Goal: Information Seeking & Learning: Get advice/opinions

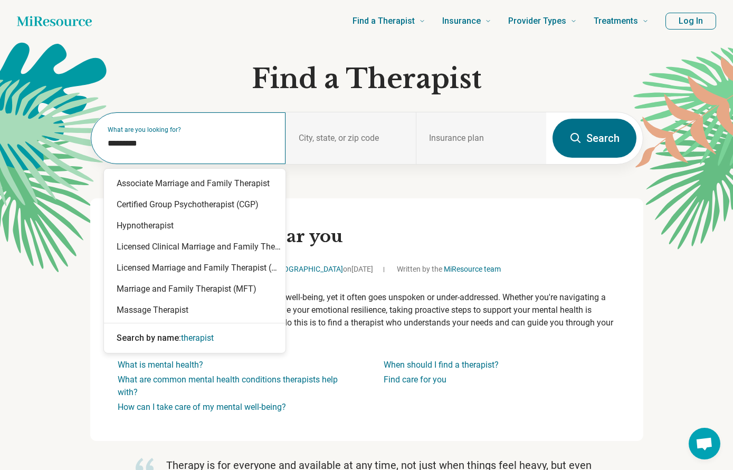
drag, startPoint x: 204, startPoint y: 143, endPoint x: 104, endPoint y: 147, distance: 100.3
click at [104, 147] on div "What are you looking for? *********" at bounding box center [188, 138] width 195 height 52
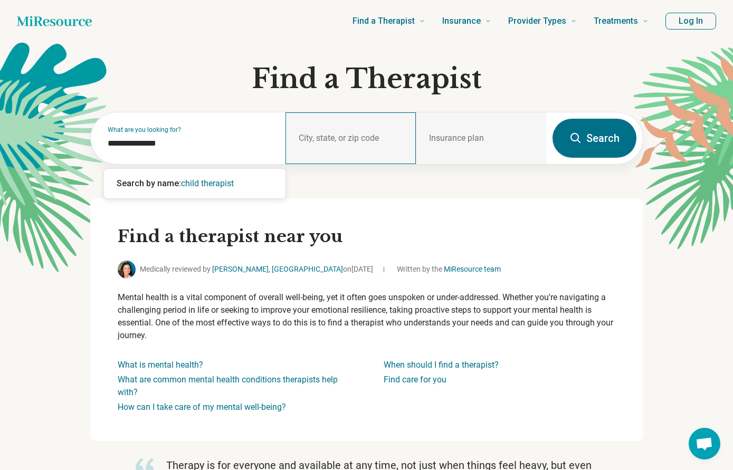
type input "**********"
click at [308, 136] on div "City, state, or zip code" at bounding box center [350, 138] width 130 height 52
click at [297, 137] on div "City, state, or zip code" at bounding box center [350, 138] width 130 height 52
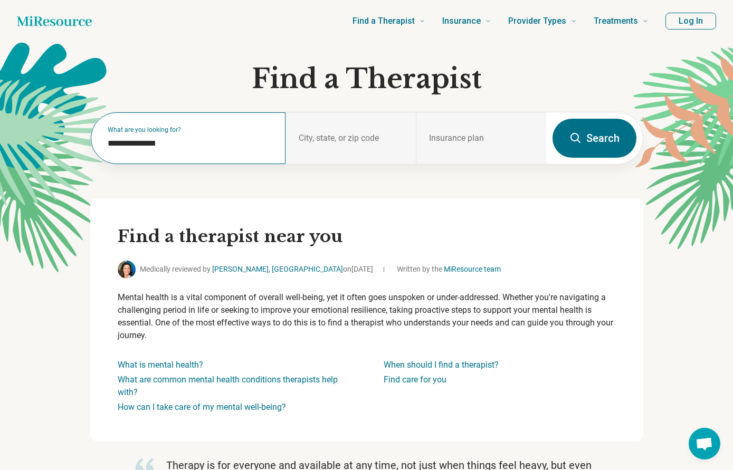
click at [193, 153] on div "**********" at bounding box center [188, 138] width 195 height 52
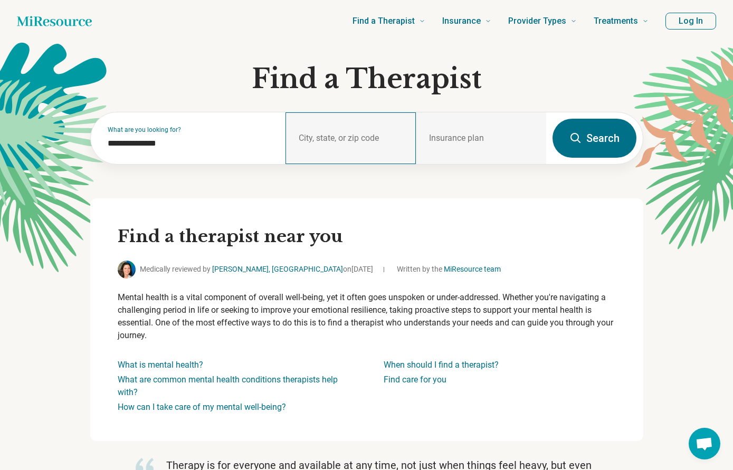
click at [326, 137] on div "City, state, or zip code" at bounding box center [350, 138] width 130 height 52
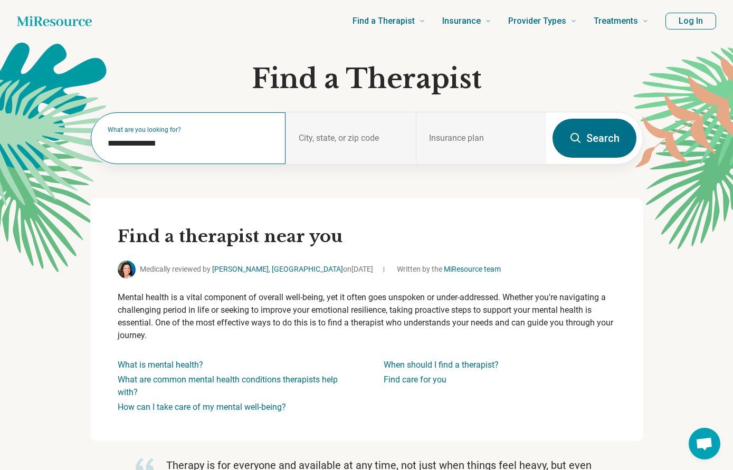
drag, startPoint x: 161, startPoint y: 151, endPoint x: 144, endPoint y: 152, distance: 17.5
click at [144, 152] on div "**********" at bounding box center [188, 138] width 195 height 52
drag, startPoint x: 195, startPoint y: 151, endPoint x: 92, endPoint y: 149, distance: 102.9
click at [92, 149] on div "**********" at bounding box center [318, 138] width 455 height 52
drag, startPoint x: 92, startPoint y: 149, endPoint x: 192, endPoint y: 144, distance: 100.3
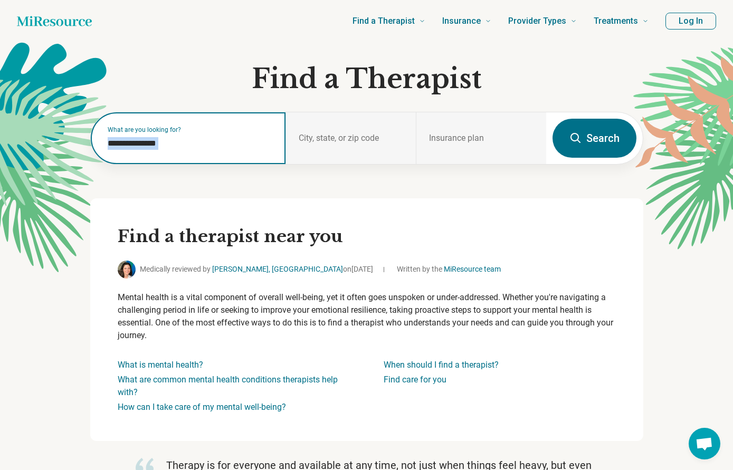
click at [192, 144] on input "**********" at bounding box center [191, 143] width 166 height 13
drag, startPoint x: 167, startPoint y: 145, endPoint x: 86, endPoint y: 143, distance: 80.7
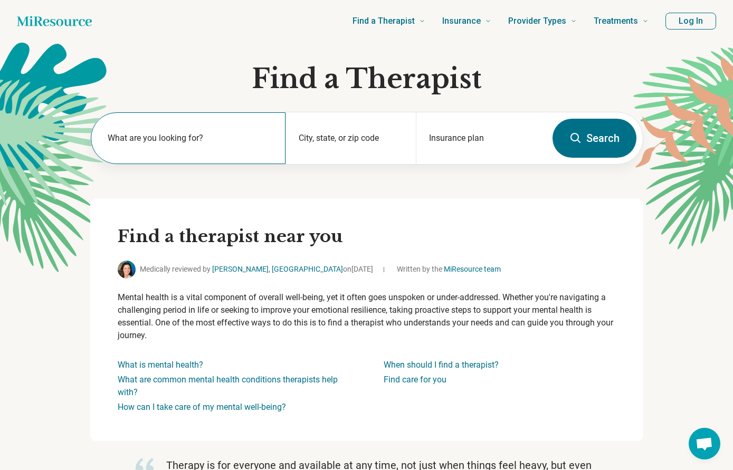
click at [146, 150] on div "What are you looking for?" at bounding box center [188, 138] width 195 height 52
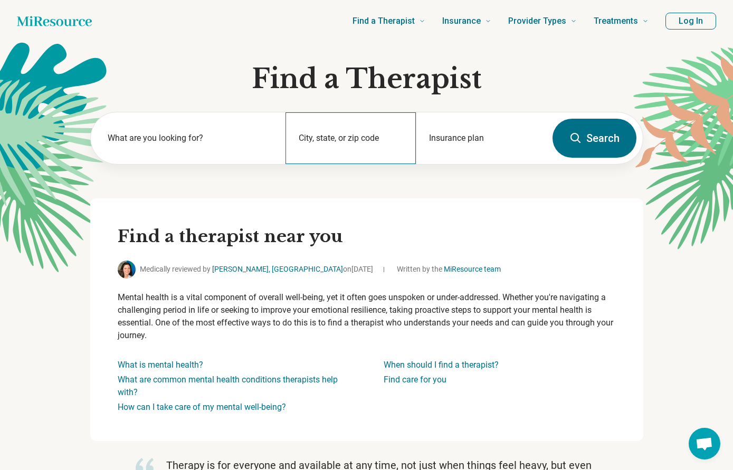
click at [354, 131] on div "City, state, or zip code" at bounding box center [350, 138] width 130 height 52
type input "*****"
click at [618, 149] on button "Search" at bounding box center [594, 138] width 84 height 39
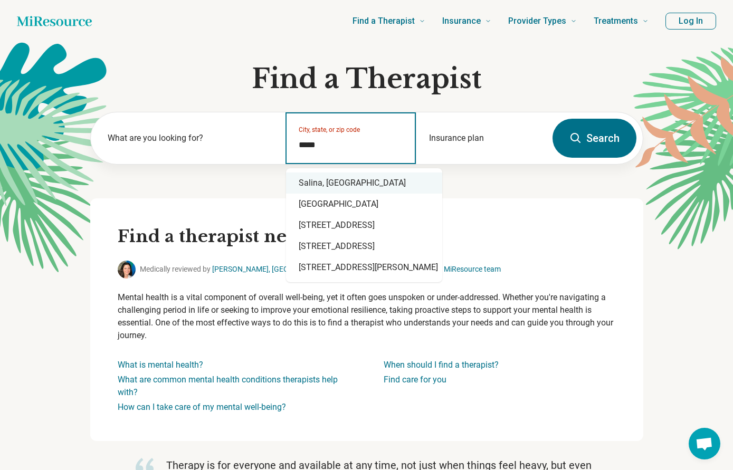
click at [350, 181] on div "Salina, KS" at bounding box center [364, 182] width 156 height 21
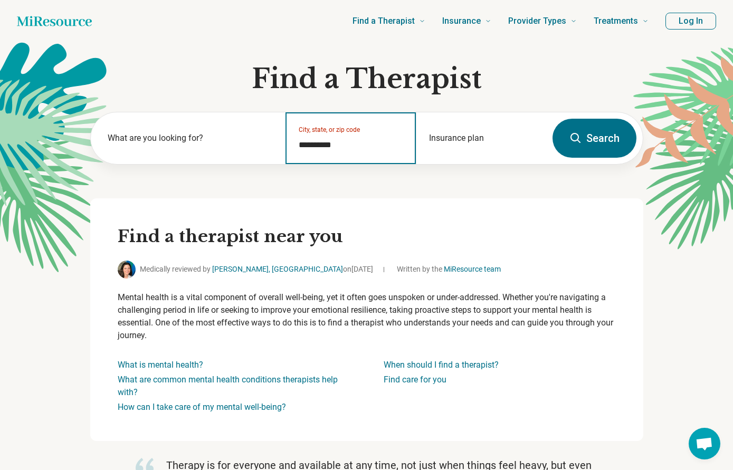
type input "**********"
click at [579, 138] on icon at bounding box center [575, 138] width 13 height 13
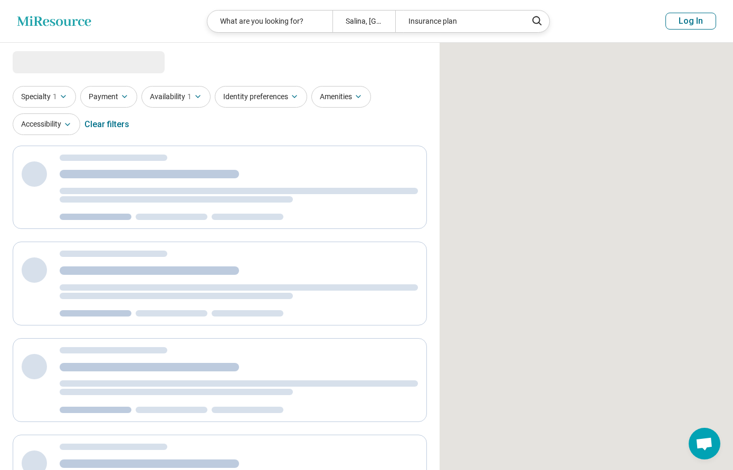
select select "***"
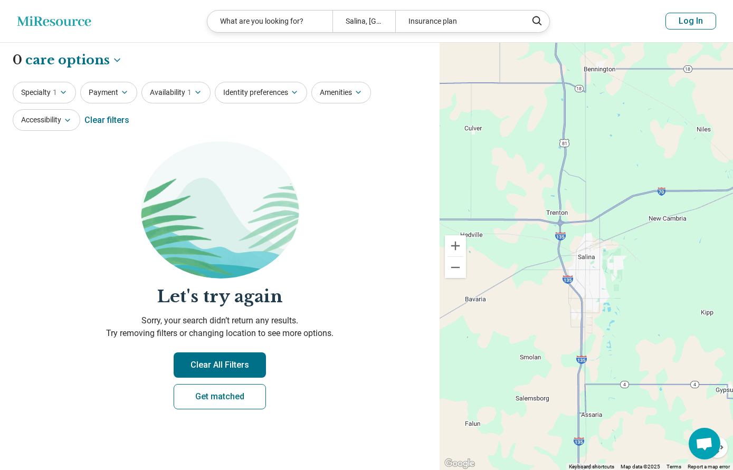
click at [121, 124] on div "Clear filters" at bounding box center [106, 120] width 45 height 25
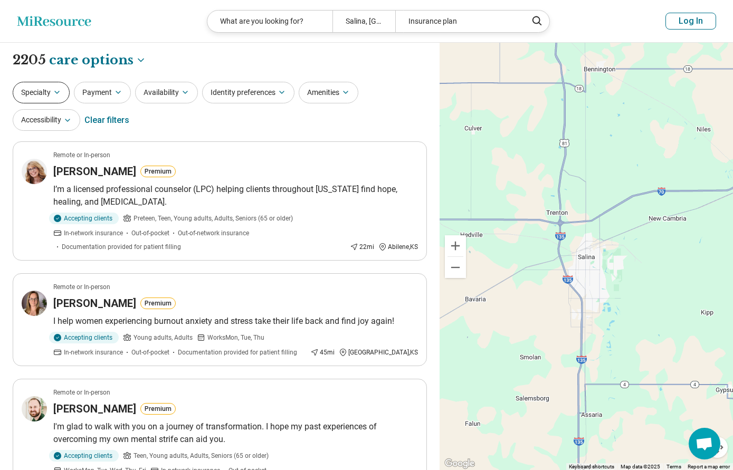
click at [60, 94] on icon "button" at bounding box center [57, 92] width 8 height 8
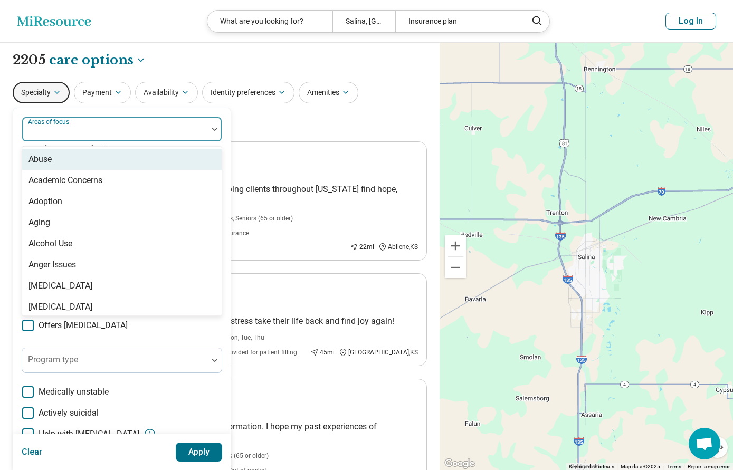
click at [76, 131] on div "Areas of focus" at bounding box center [122, 129] width 200 height 25
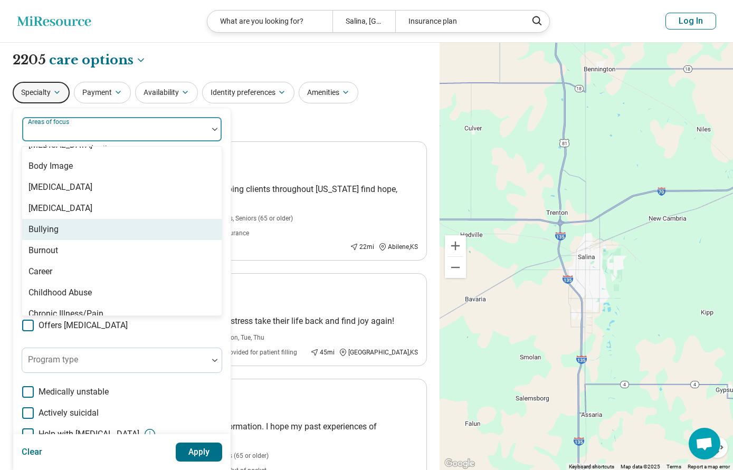
scroll to position [369, 0]
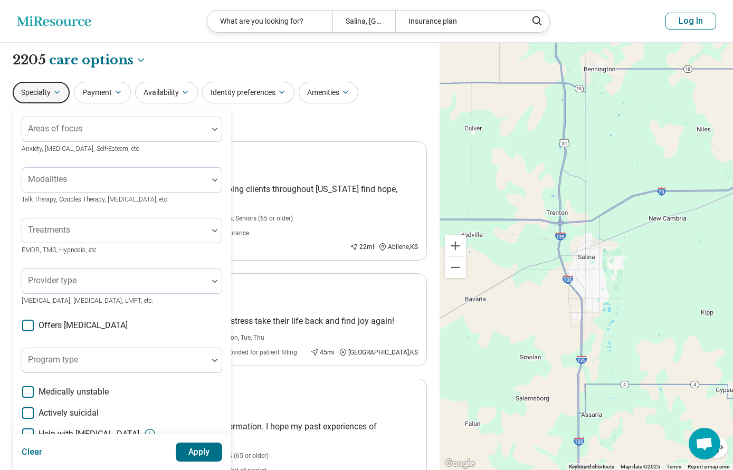
click at [199, 66] on div "**********" at bounding box center [220, 60] width 414 height 18
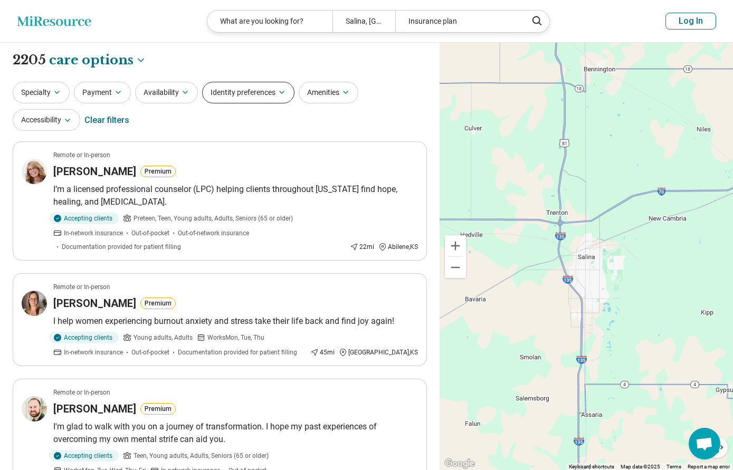
click at [230, 93] on button "Identity preferences" at bounding box center [248, 93] width 92 height 22
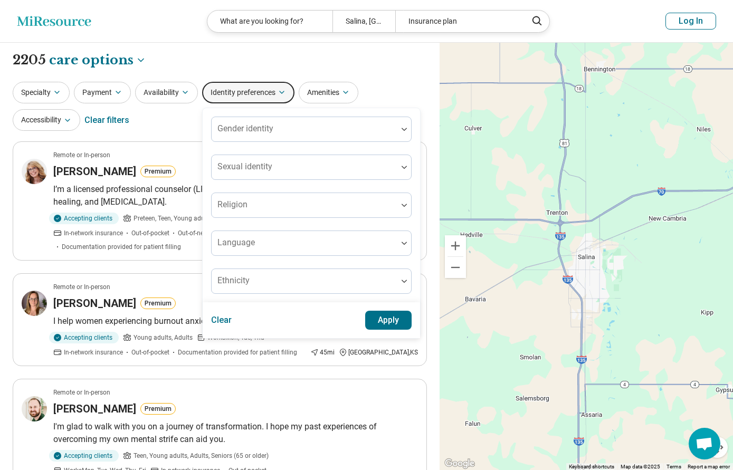
click at [246, 53] on div "**********" at bounding box center [220, 60] width 414 height 18
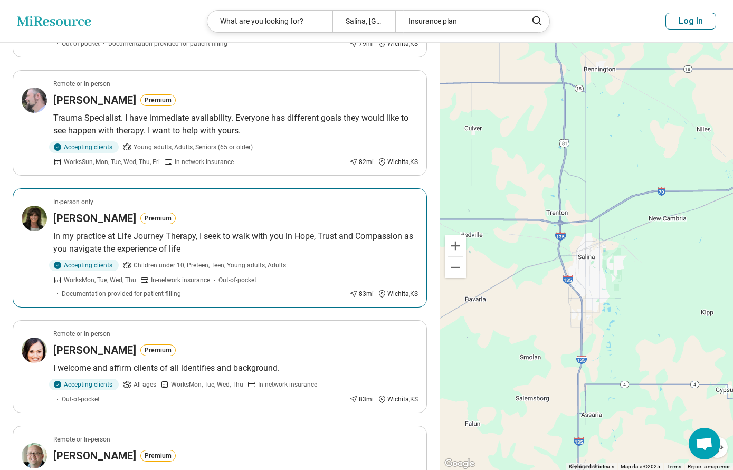
scroll to position [967, 0]
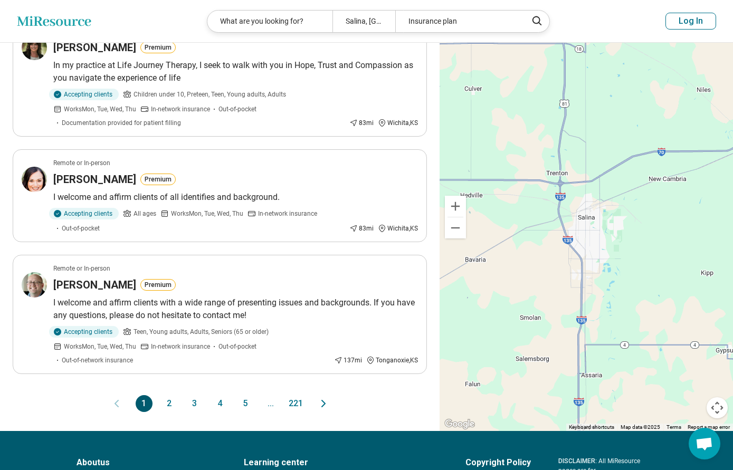
click at [174, 399] on button "2" at bounding box center [169, 403] width 17 height 17
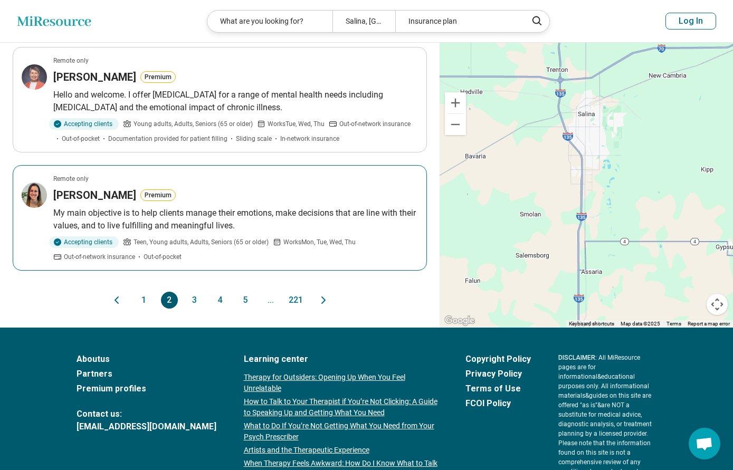
scroll to position [1072, 0]
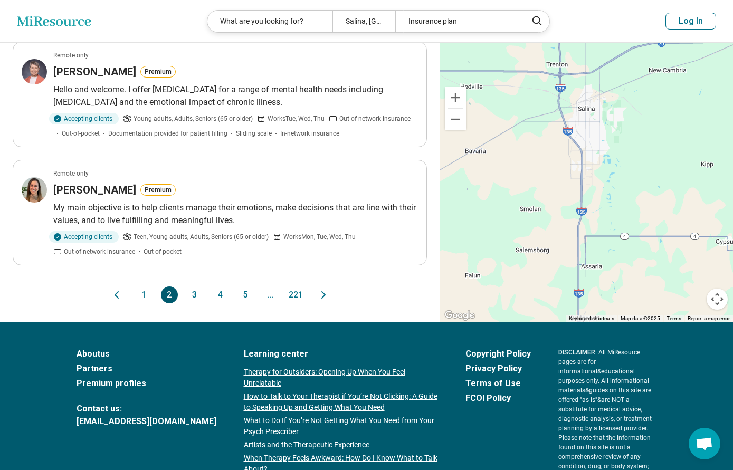
click at [201, 294] on button "3" at bounding box center [194, 294] width 17 height 17
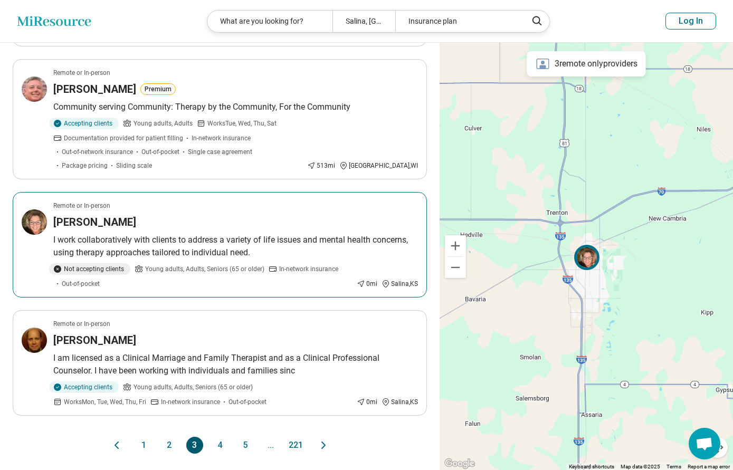
scroll to position [967, 0]
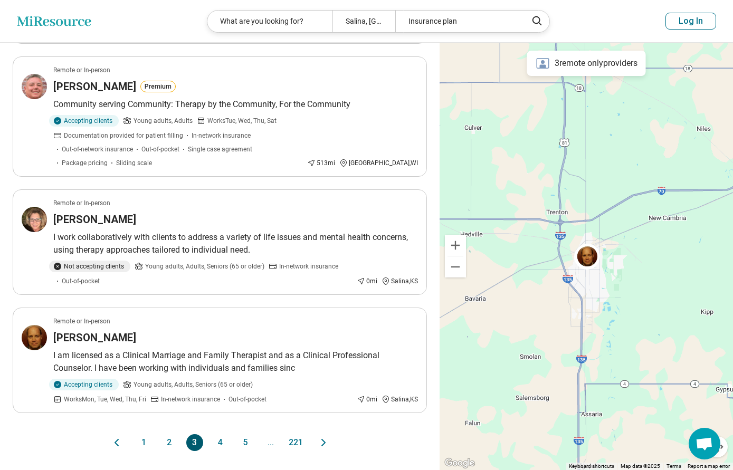
click at [218, 434] on button "4" at bounding box center [219, 442] width 17 height 17
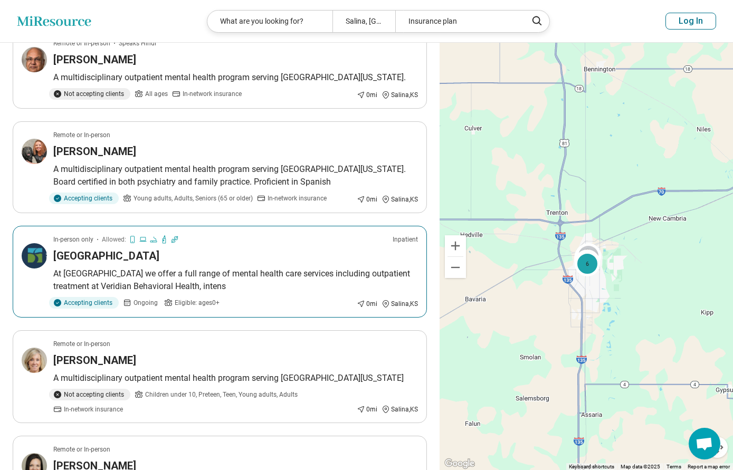
scroll to position [703, 0]
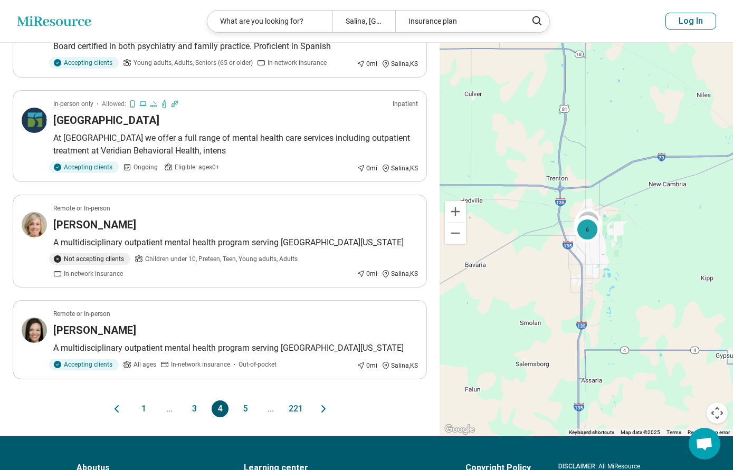
click at [243, 405] on button "5" at bounding box center [245, 408] width 17 height 17
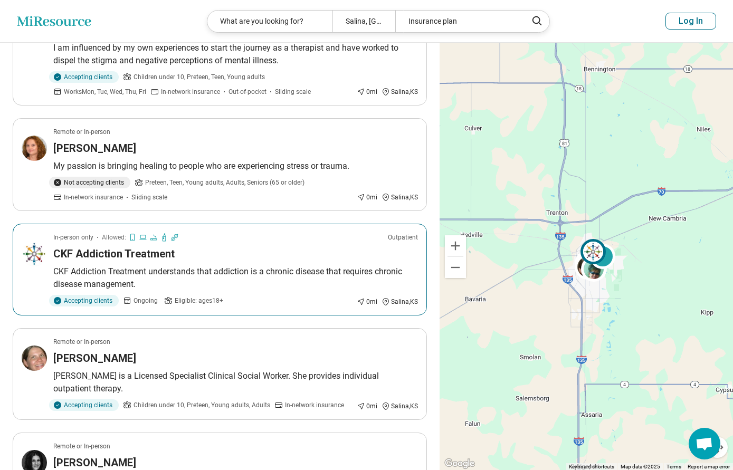
scroll to position [246, 0]
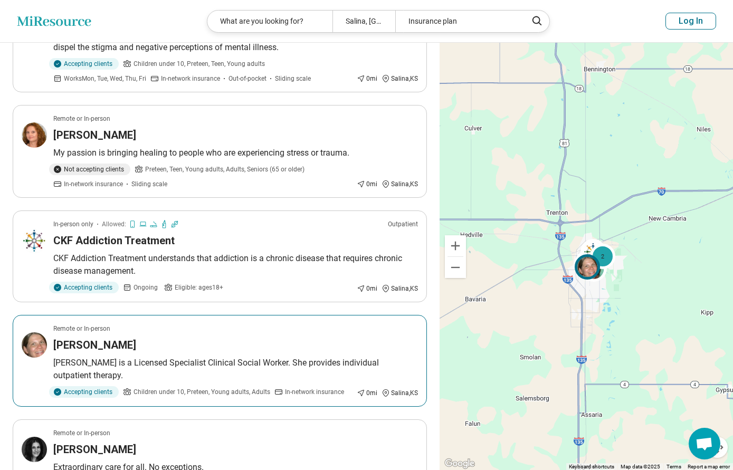
click at [47, 339] on article "Remote or In-person Jenna Krehbiel Jenna Krehbiel is a Licensed Specialist Clin…" at bounding box center [220, 361] width 414 height 92
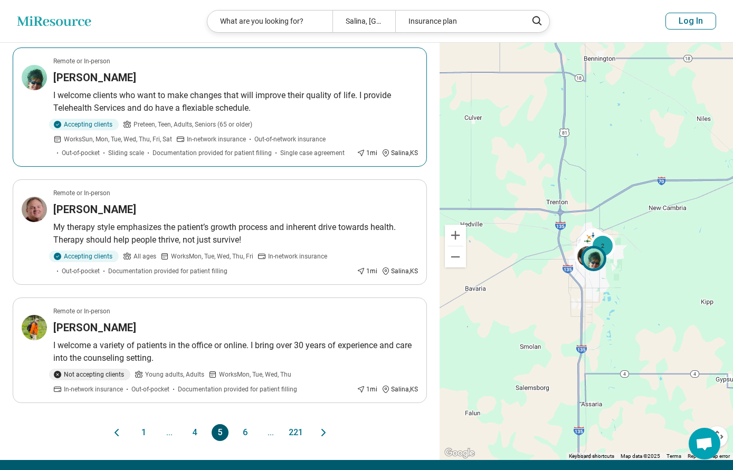
scroll to position [932, 0]
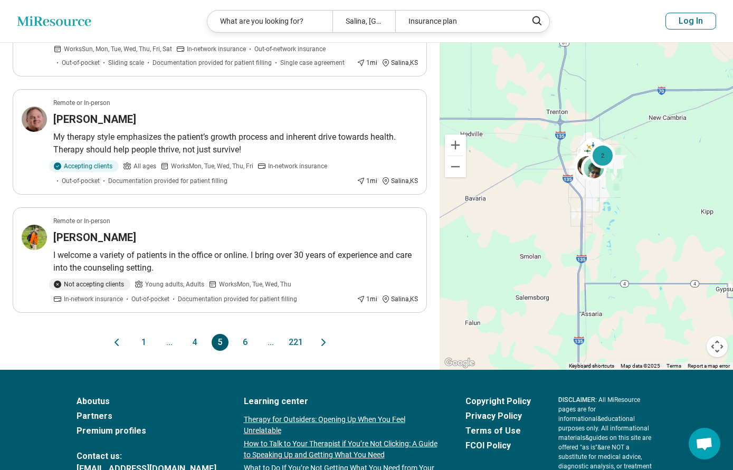
click at [245, 340] on button "6" at bounding box center [245, 342] width 17 height 17
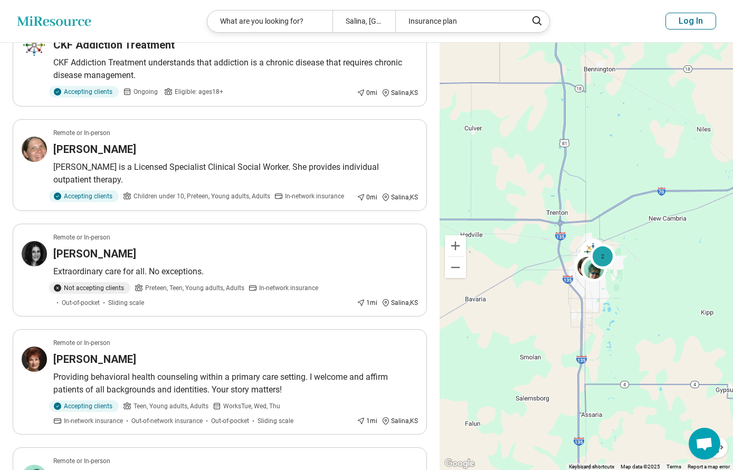
scroll to position [0, 0]
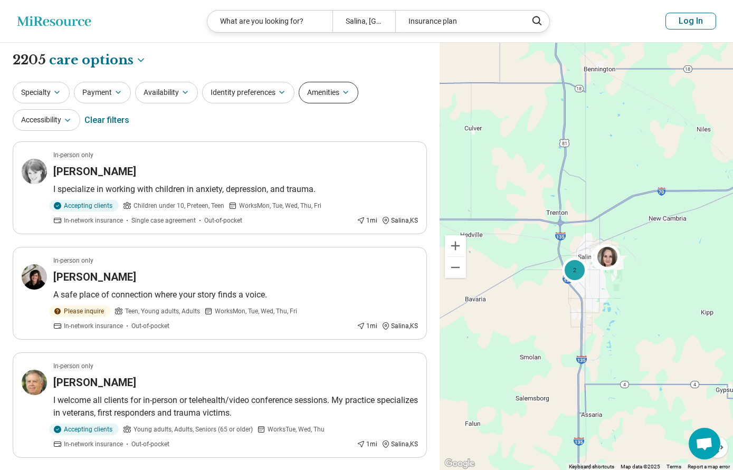
click at [303, 95] on button "Amenities" at bounding box center [328, 93] width 60 height 22
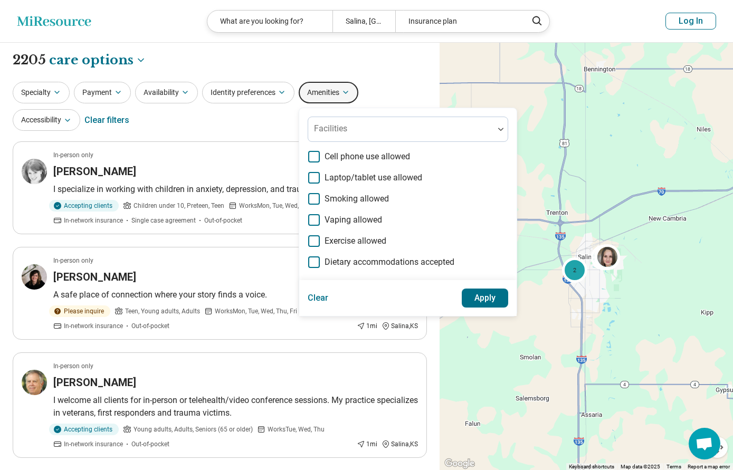
click at [303, 95] on button "Amenities" at bounding box center [328, 93] width 60 height 22
click at [324, 296] on button "Clear" at bounding box center [317, 297] width 21 height 19
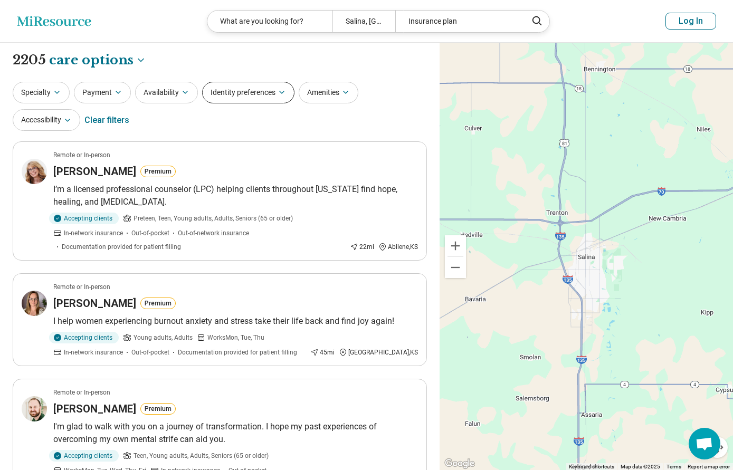
click at [270, 97] on button "Identity preferences" at bounding box center [248, 93] width 92 height 22
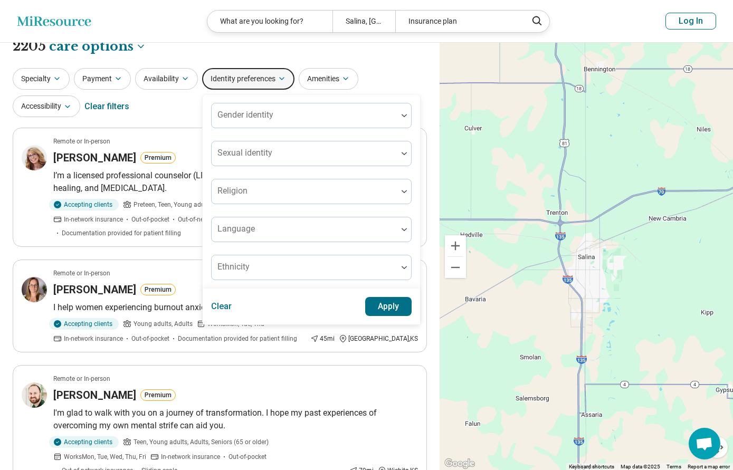
scroll to position [17, 0]
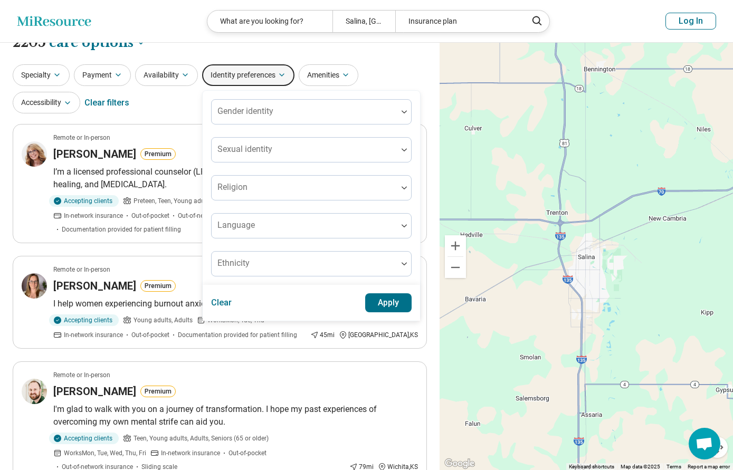
click at [380, 68] on div "Specialty Payment Availability Identity preferences Gender identity Sexual iden…" at bounding box center [220, 89] width 414 height 51
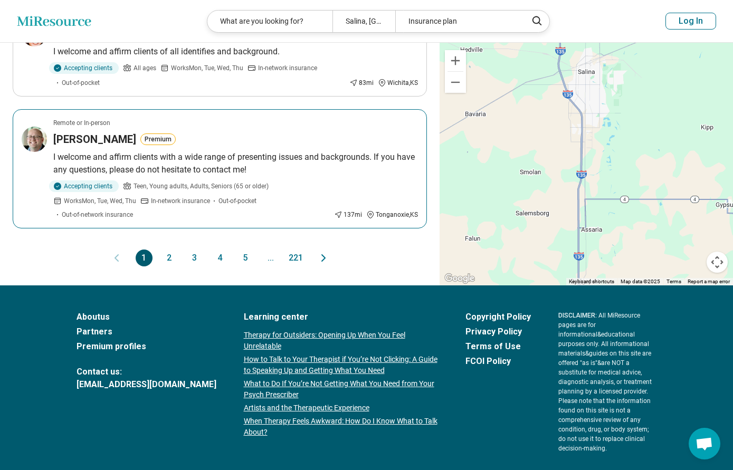
scroll to position [1159, 0]
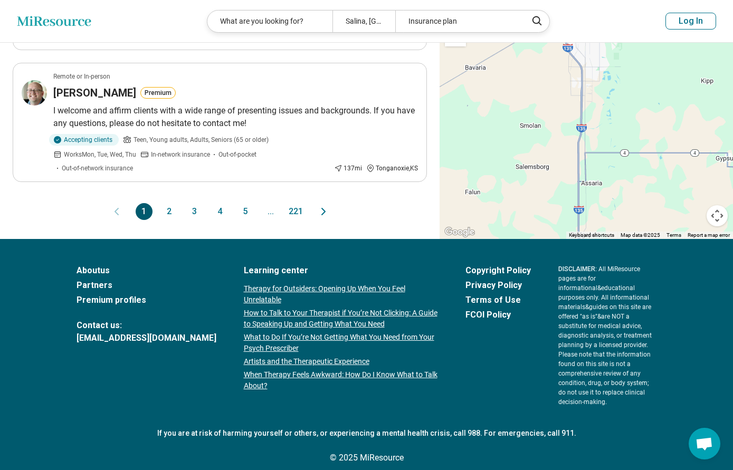
click at [245, 214] on button "5" at bounding box center [245, 211] width 17 height 17
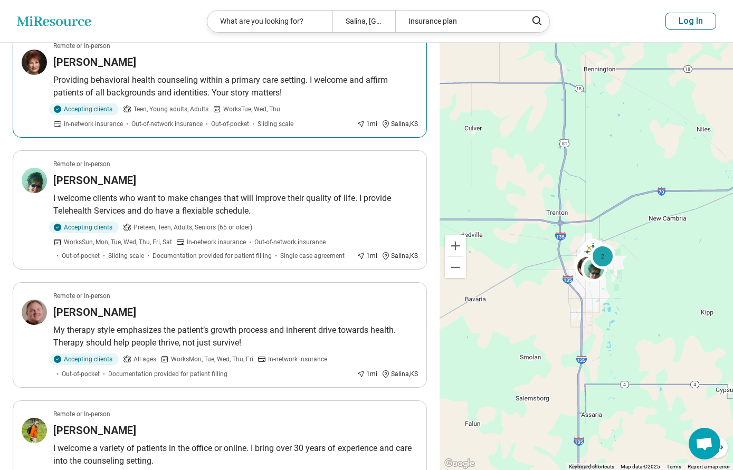
scroll to position [949, 0]
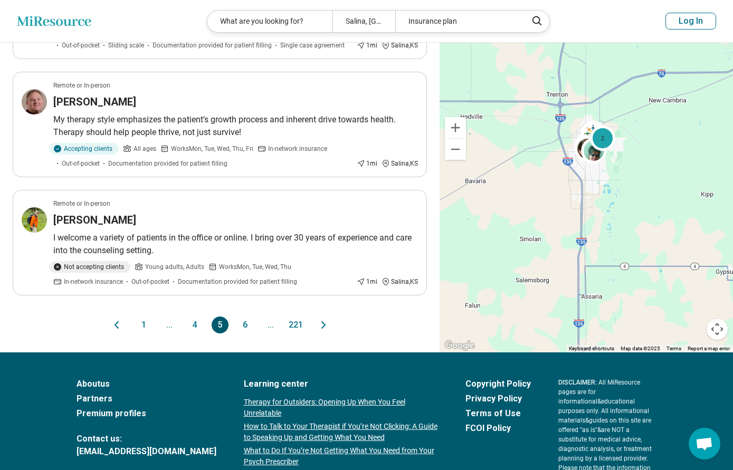
click at [250, 322] on button "6" at bounding box center [245, 324] width 17 height 17
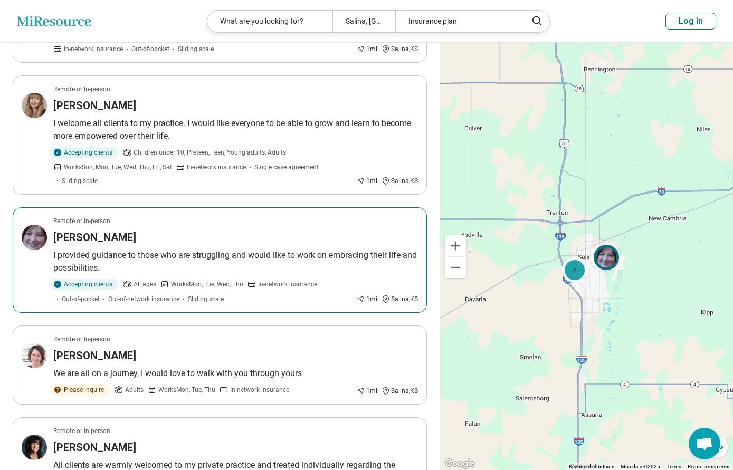
scroll to position [510, 0]
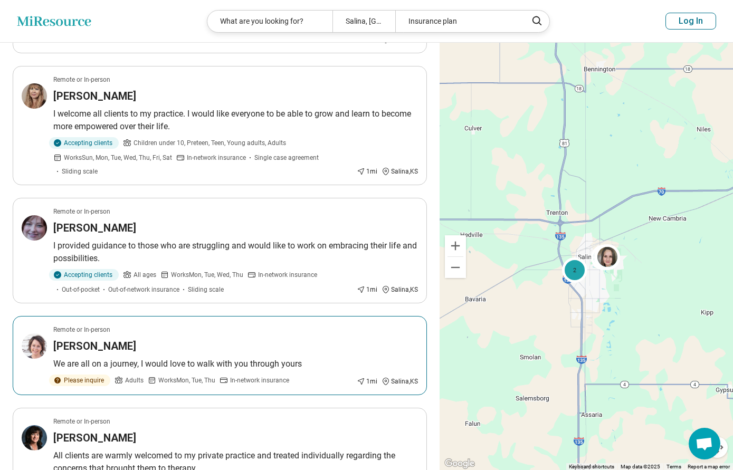
click at [104, 345] on h3 "Emma Ward" at bounding box center [94, 346] width 83 height 15
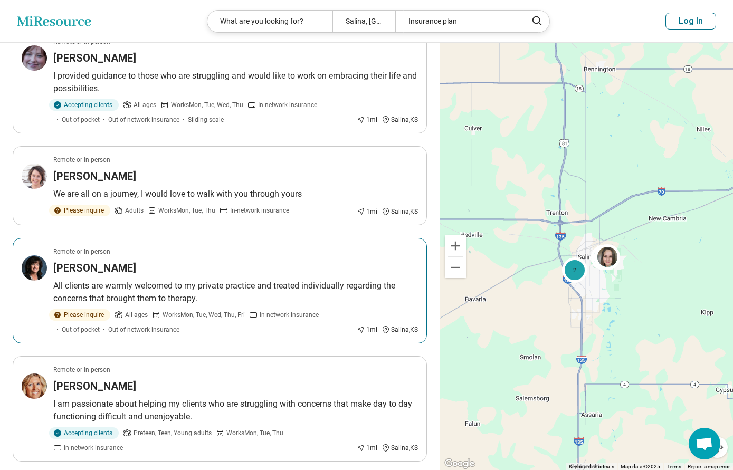
scroll to position [686, 0]
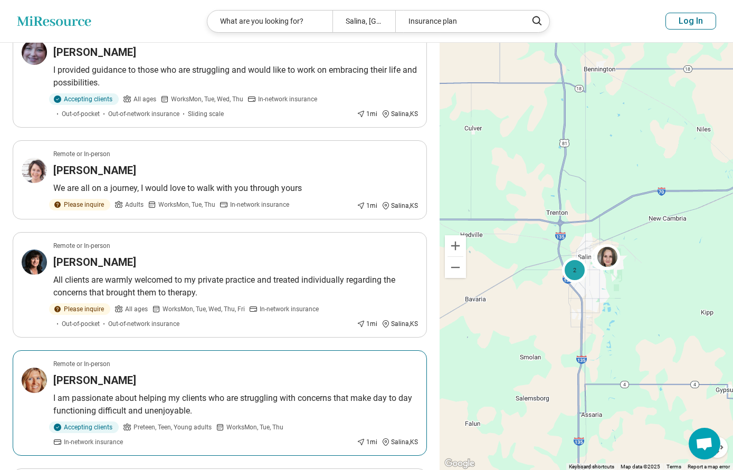
click at [117, 379] on h3 "Sarah Lancaster" at bounding box center [94, 380] width 83 height 15
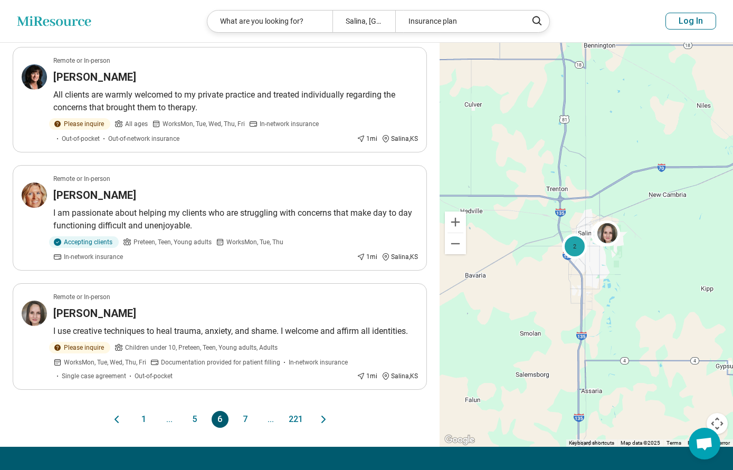
scroll to position [879, 0]
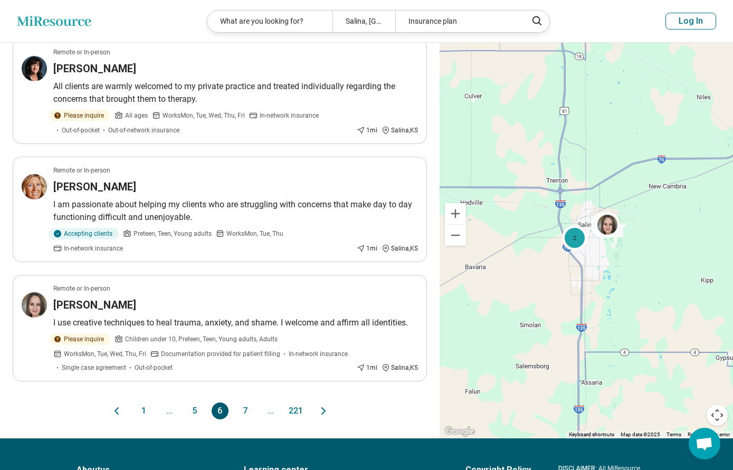
click at [245, 408] on button "7" at bounding box center [245, 410] width 17 height 17
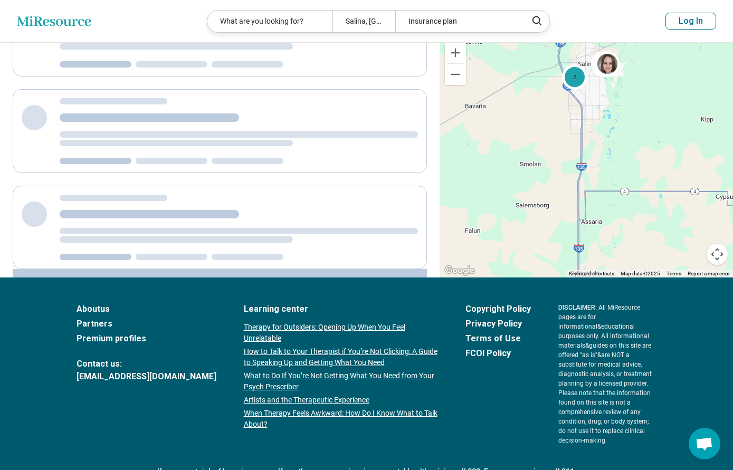
scroll to position [0, 0]
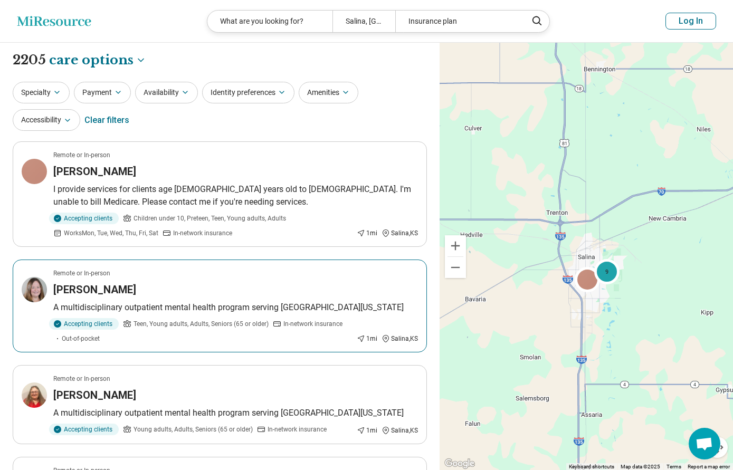
click at [104, 288] on h3 "Summer Olsen" at bounding box center [94, 289] width 83 height 15
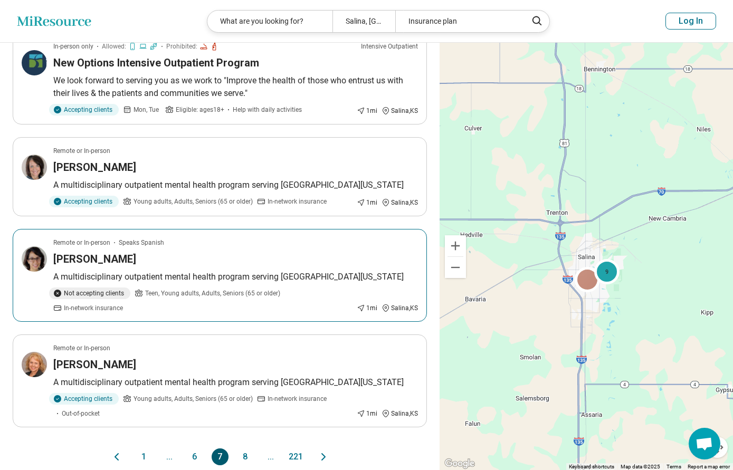
scroll to position [738, 0]
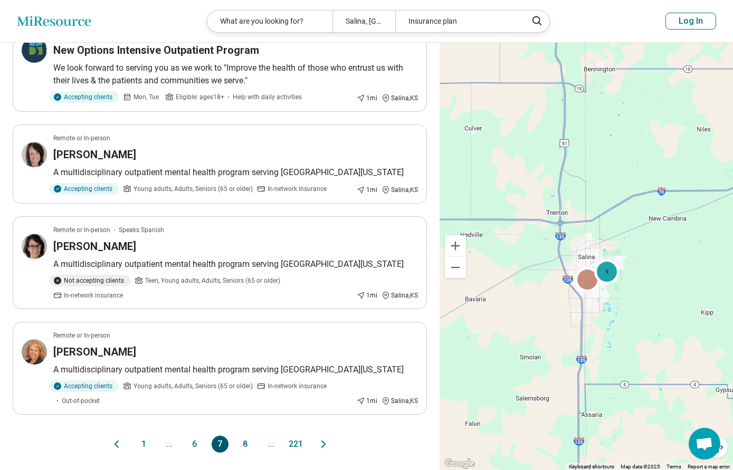
click at [245, 448] on button "8" at bounding box center [245, 444] width 17 height 17
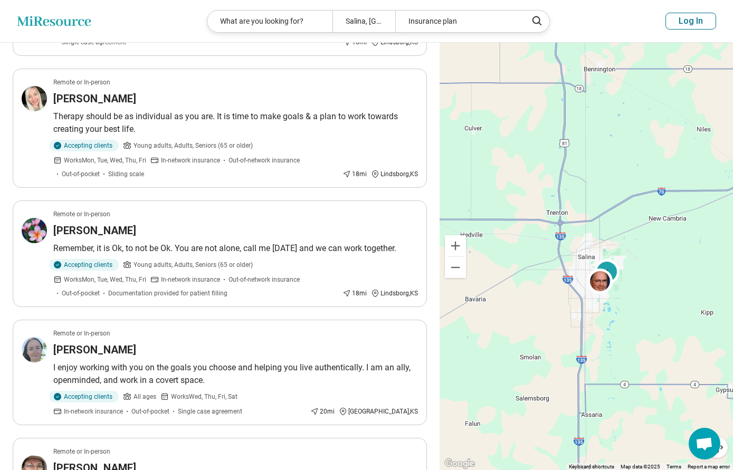
scroll to position [721, 0]
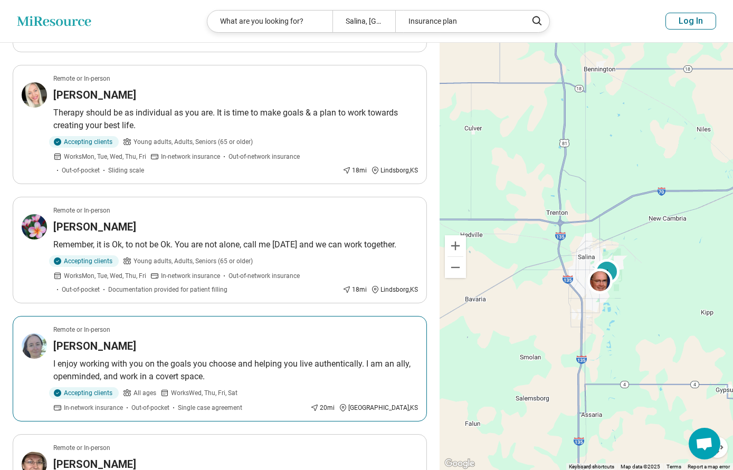
click at [222, 368] on p "I enjoy working with you on the goals you choose and helping you live authentic…" at bounding box center [235, 370] width 364 height 25
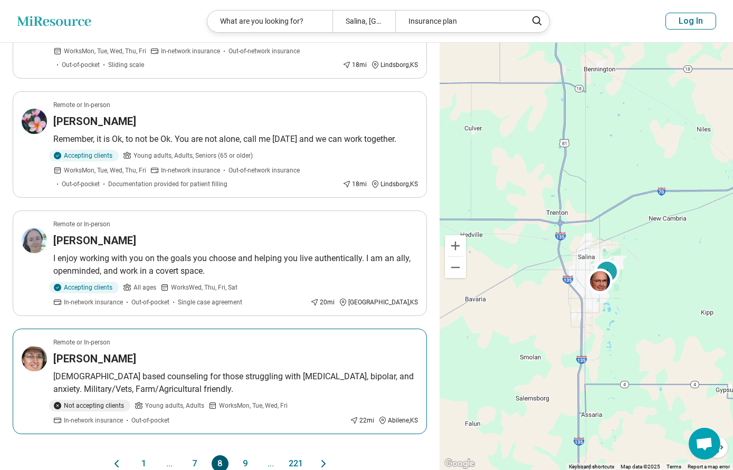
scroll to position [844, 0]
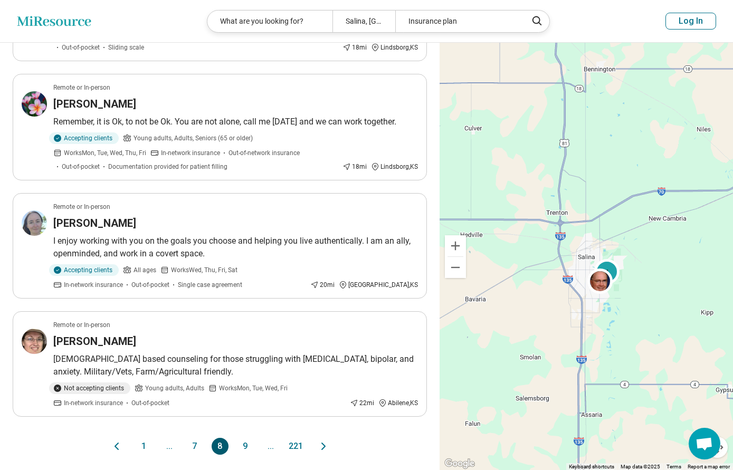
click at [245, 442] on button "9" at bounding box center [245, 446] width 17 height 17
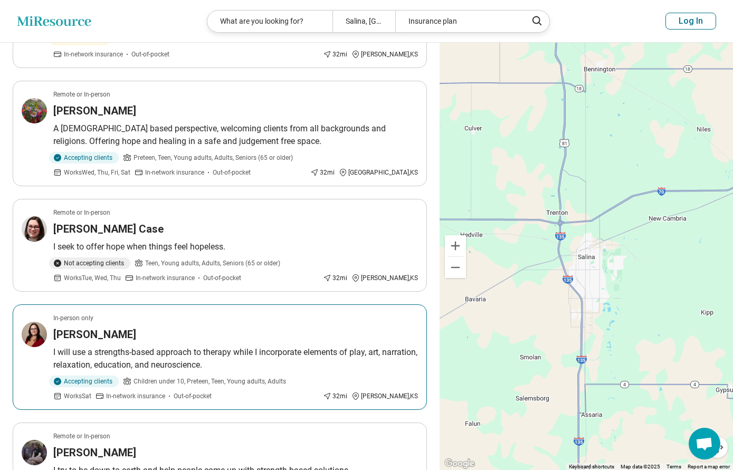
scroll to position [316, 0]
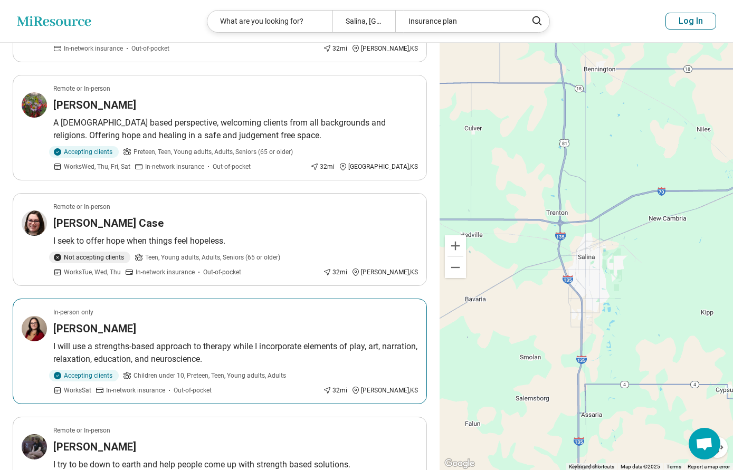
click at [259, 340] on p "I will use a strengths-based approach to therapy while I incorporate elements o…" at bounding box center [235, 352] width 364 height 25
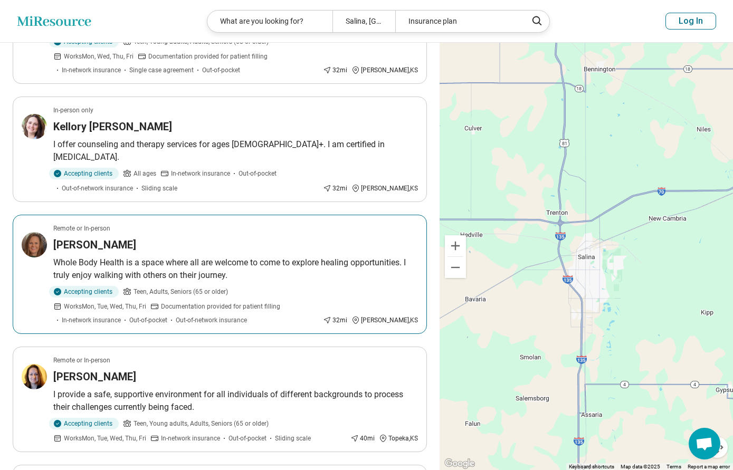
scroll to position [807, 0]
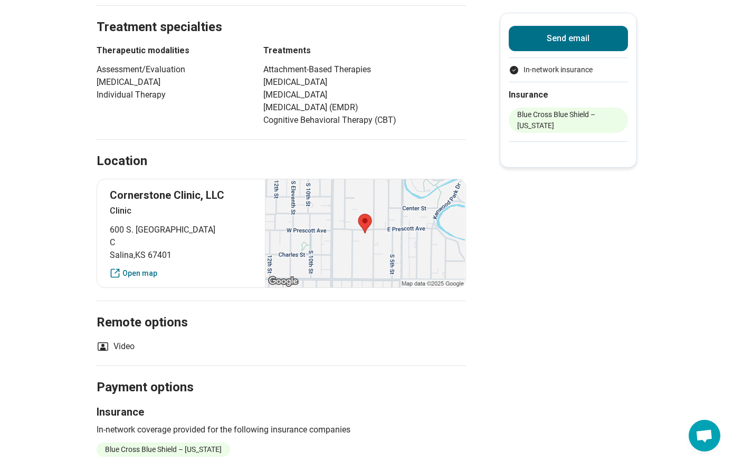
scroll to position [492, 0]
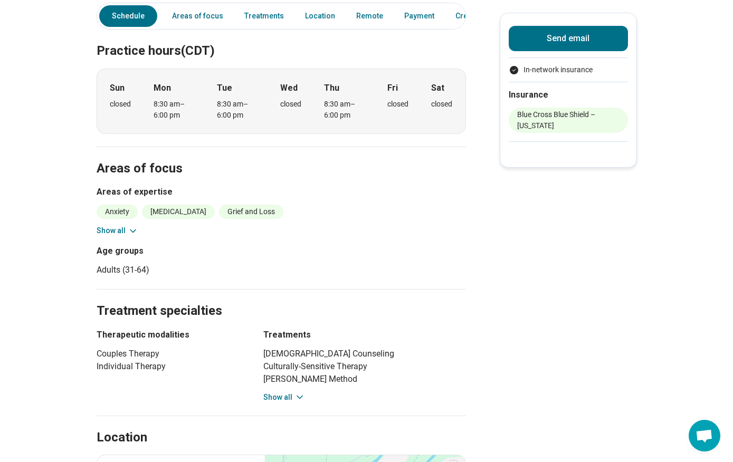
scroll to position [439, 0]
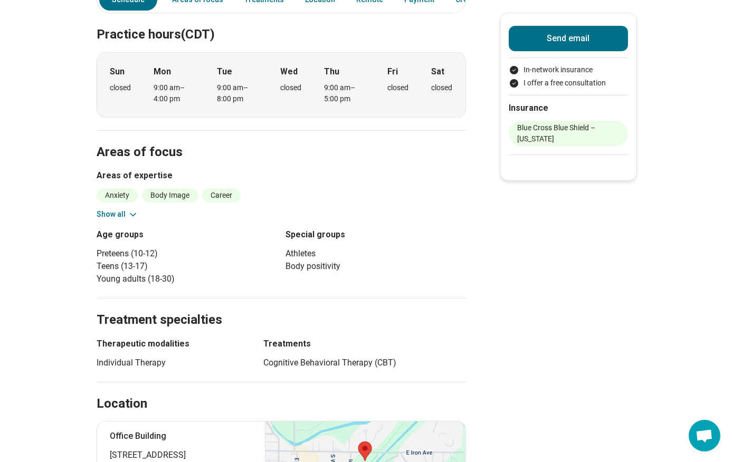
scroll to position [387, 0]
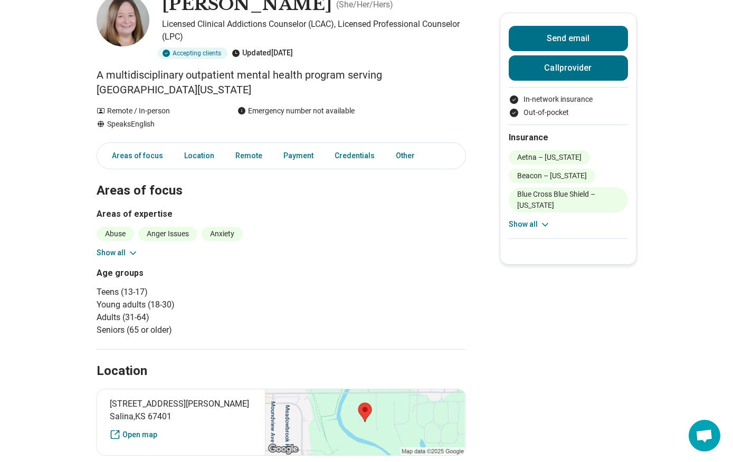
scroll to position [70, 0]
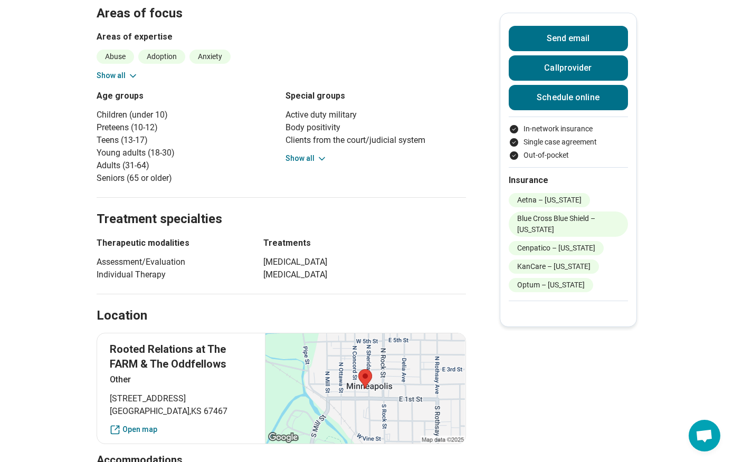
scroll to position [527, 0]
